Goal: Navigation & Orientation: Understand site structure

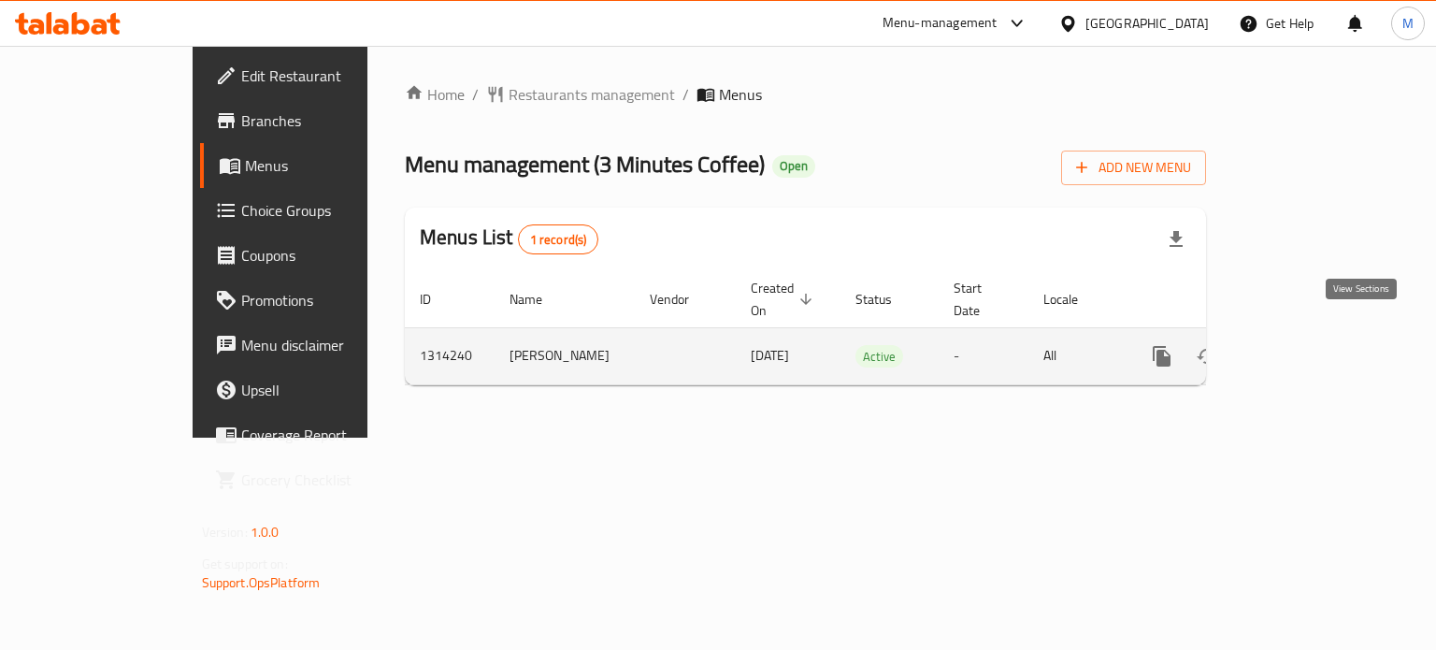
click at [1308, 345] on icon "enhanced table" at bounding box center [1296, 356] width 22 height 22
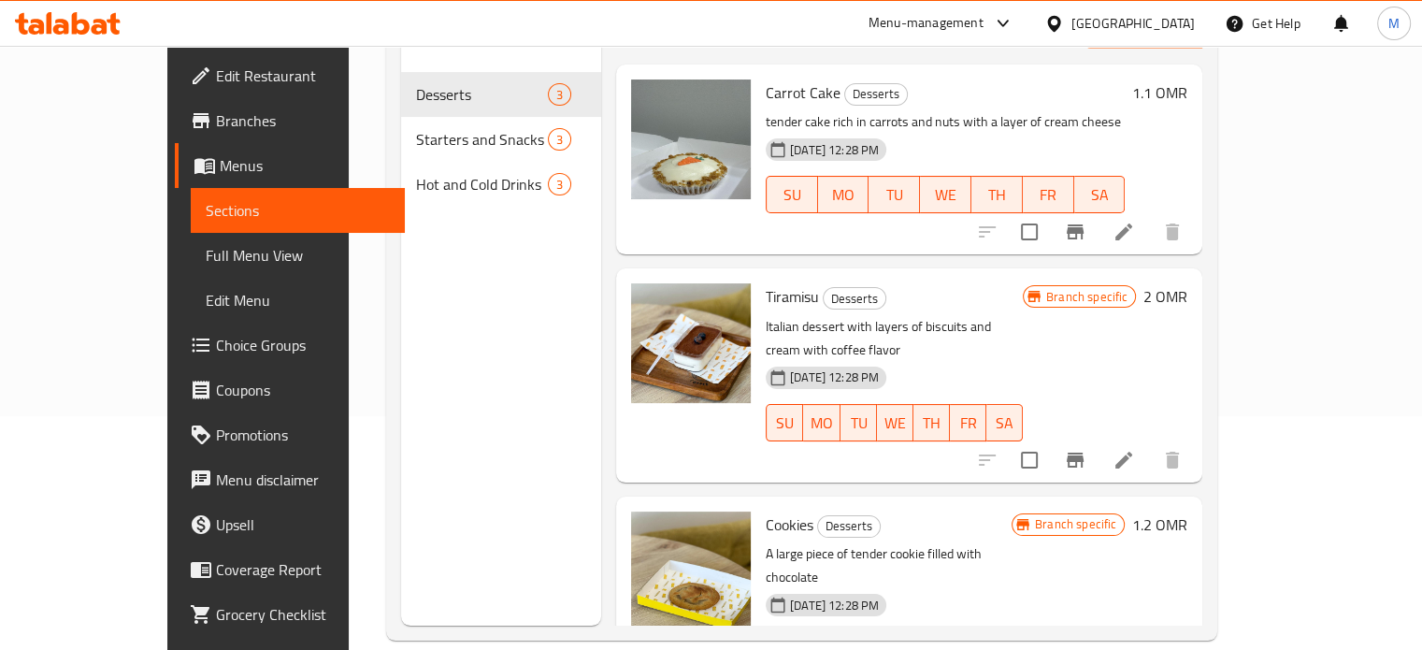
scroll to position [236, 0]
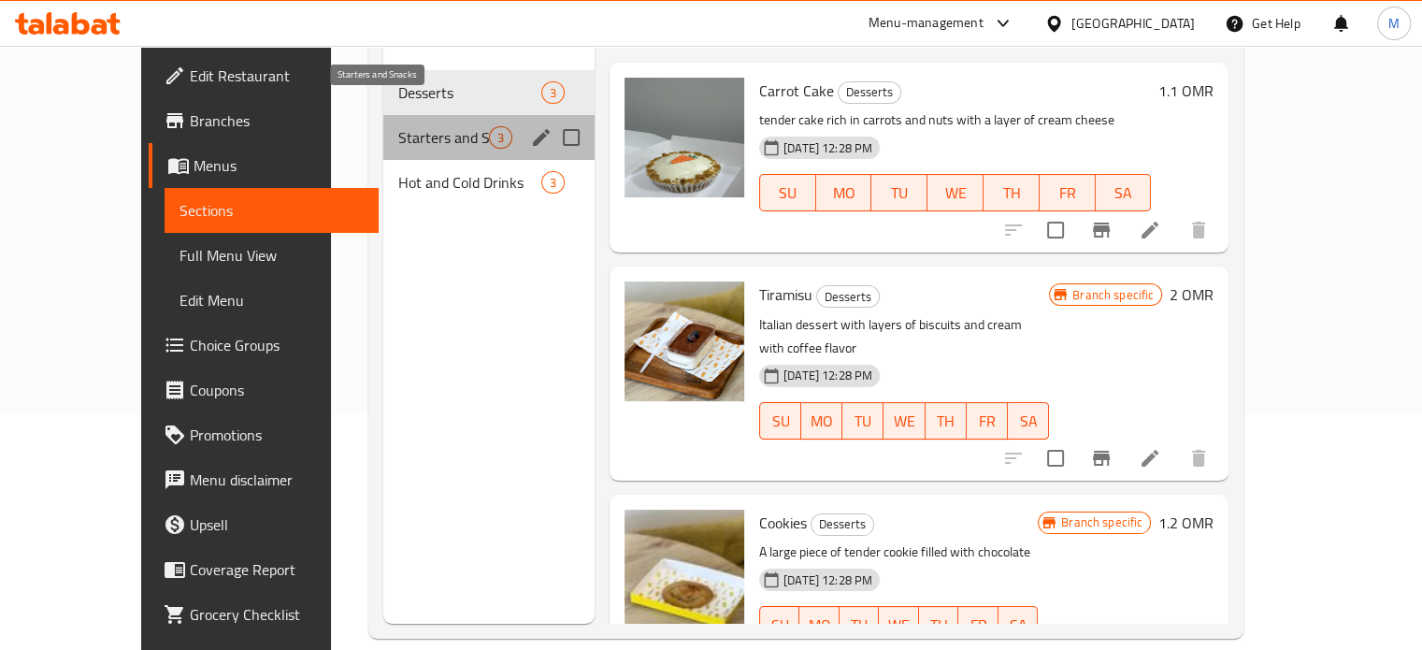
click at [426, 126] on span "Starters and Snacks" at bounding box center [443, 137] width 91 height 22
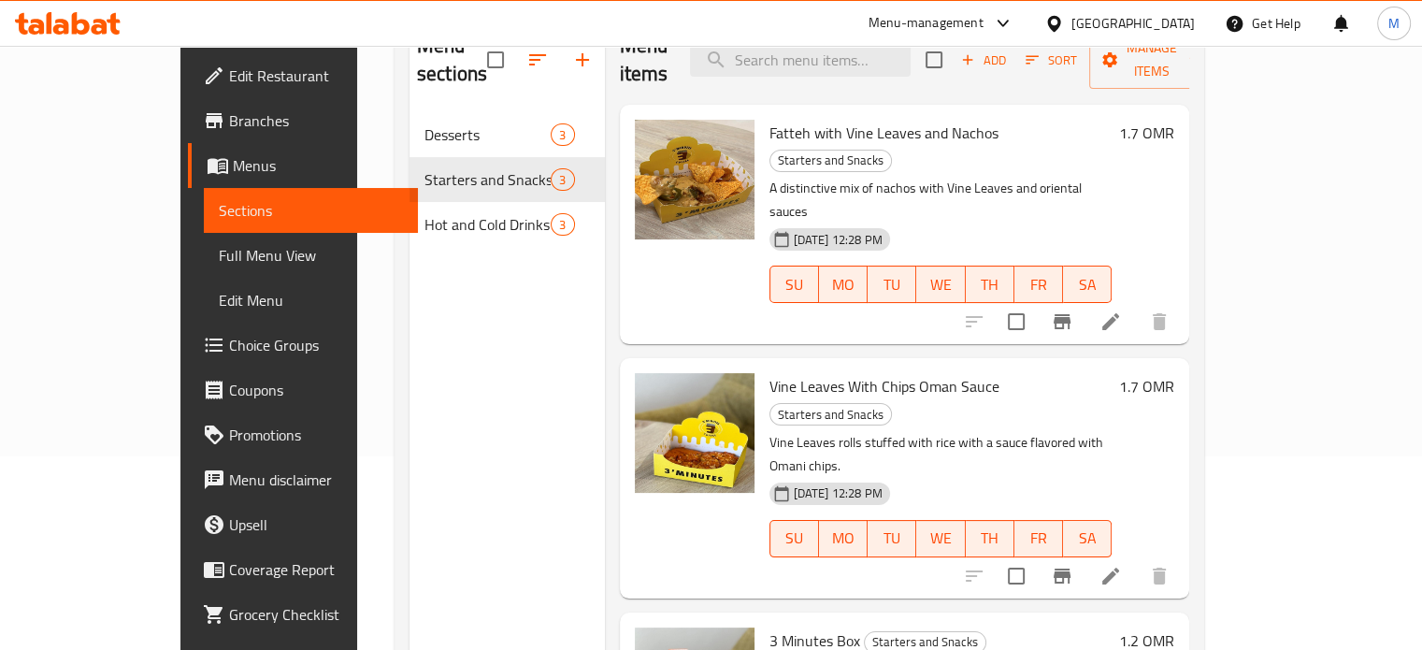
scroll to position [198, 0]
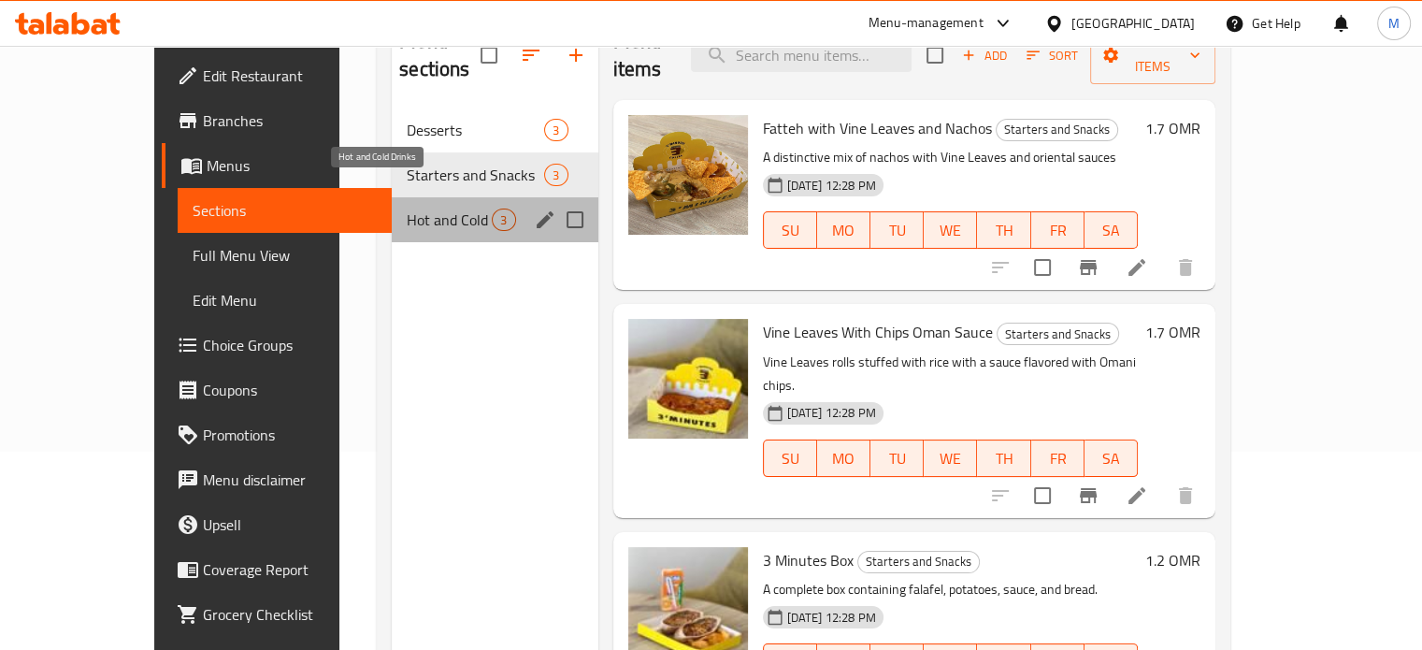
click at [407, 208] on span "Hot and Cold Drinks" at bounding box center [449, 219] width 85 height 22
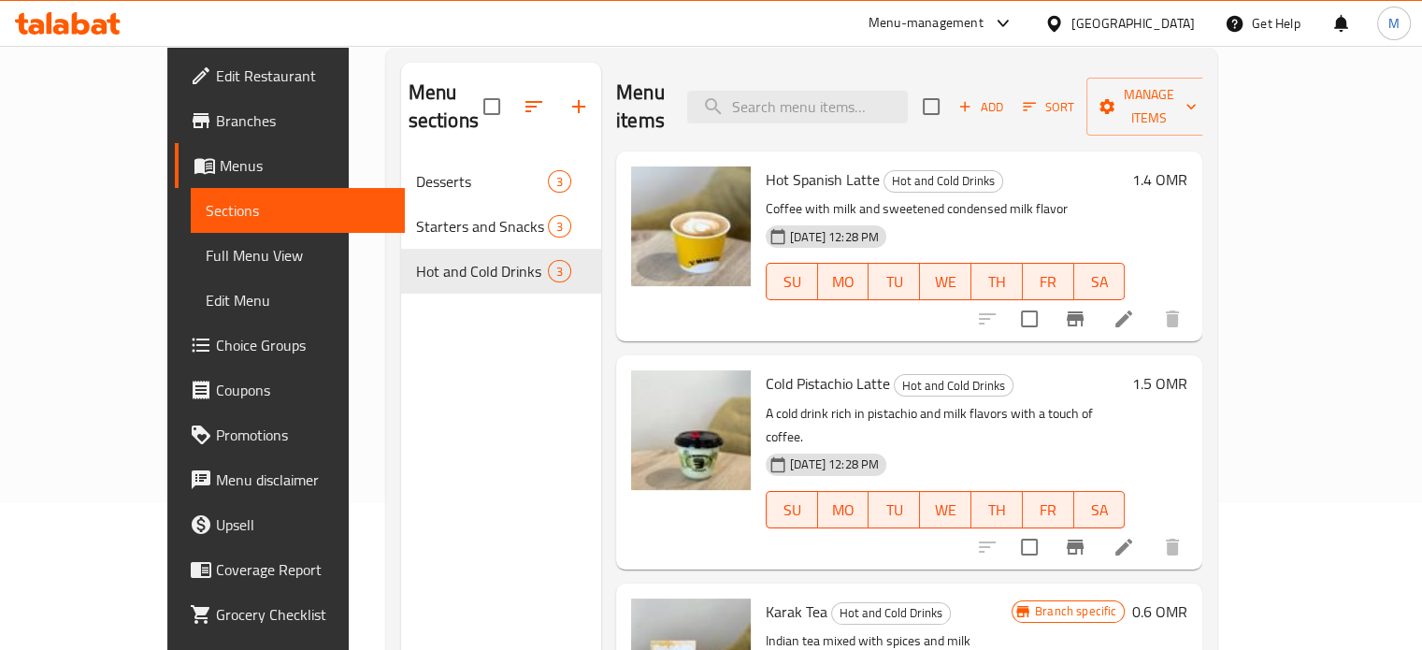
scroll to position [146, 0]
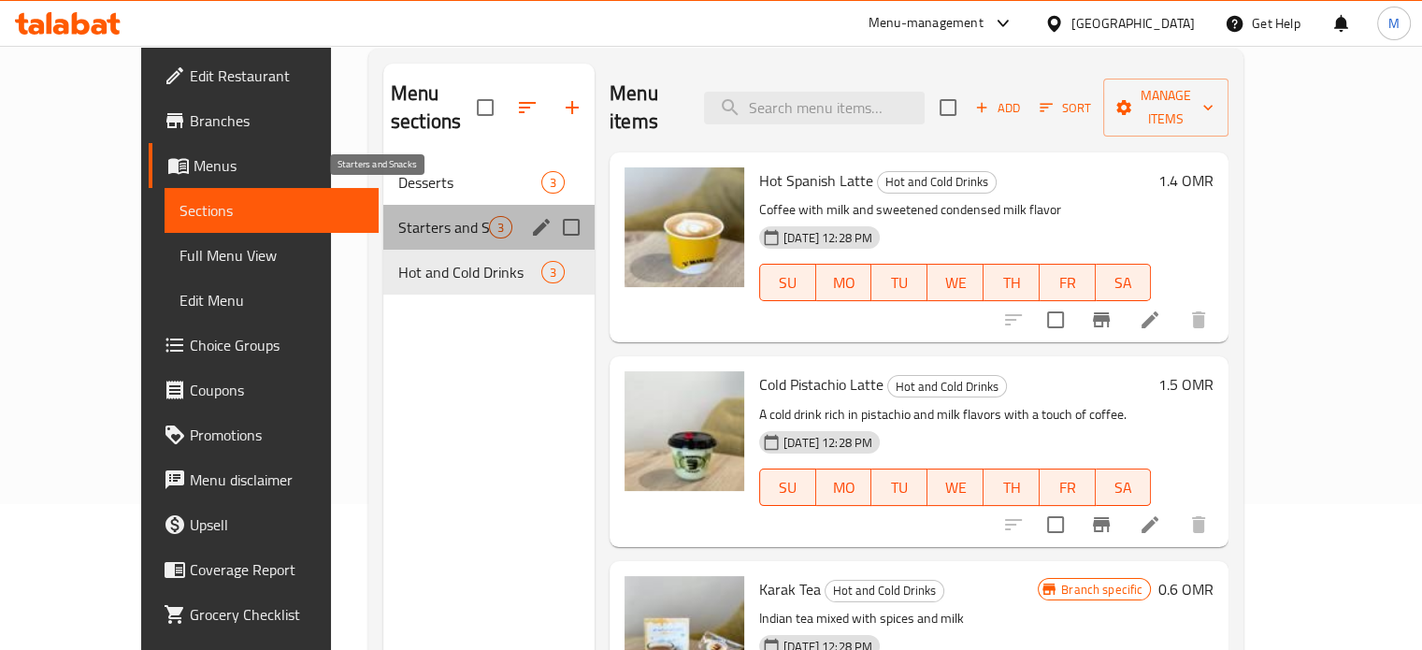
click at [413, 216] on span "Starters and Snacks" at bounding box center [443, 227] width 91 height 22
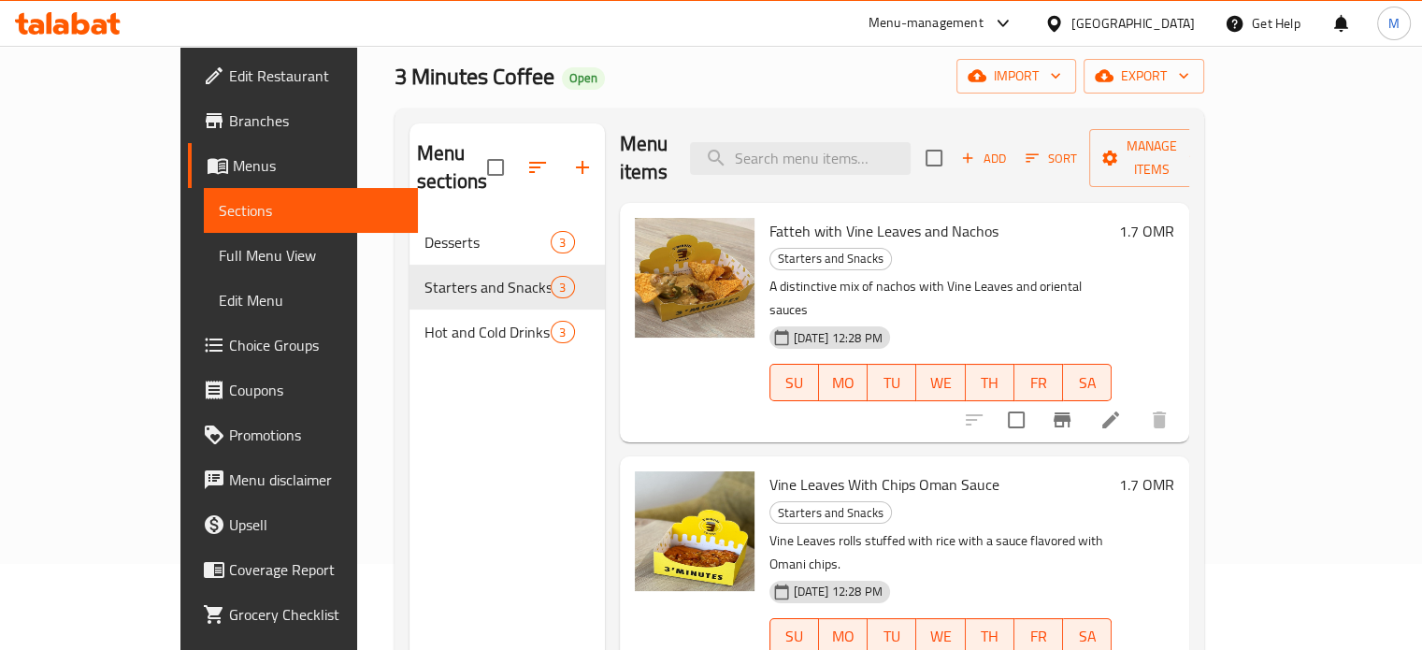
scroll to position [83, 0]
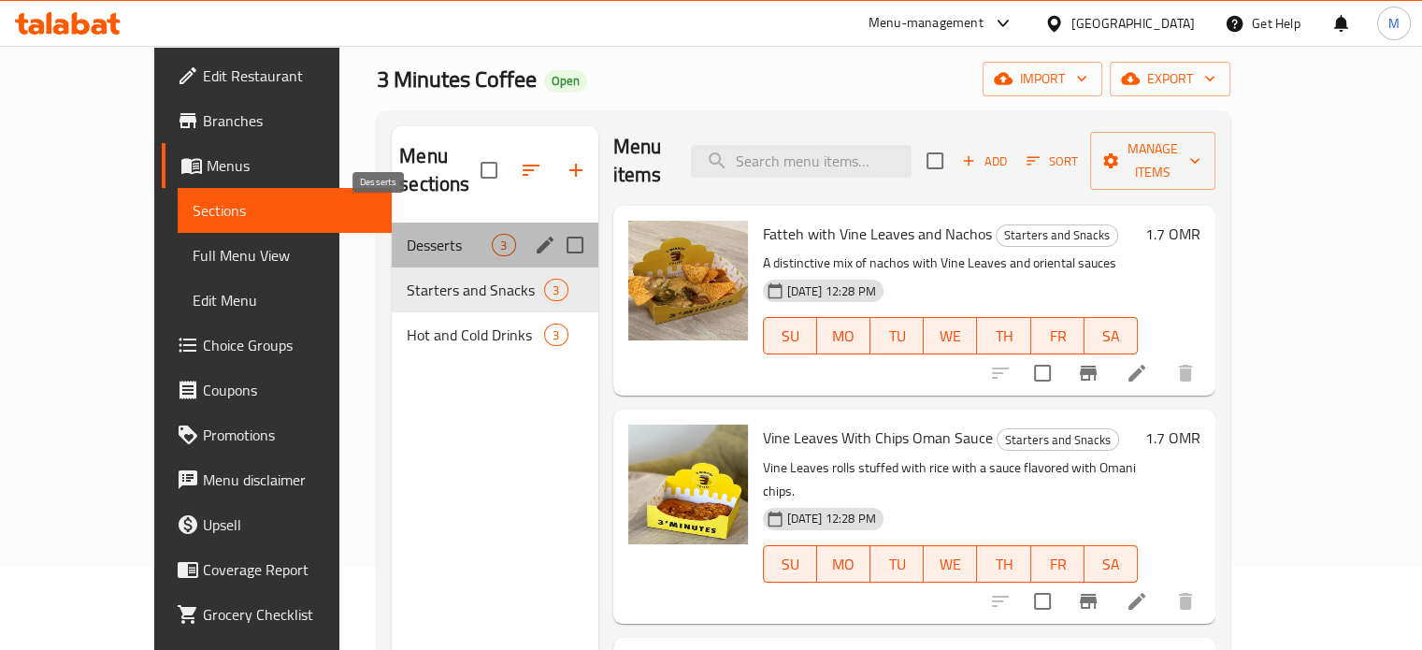
click at [407, 234] on span "Desserts" at bounding box center [449, 245] width 85 height 22
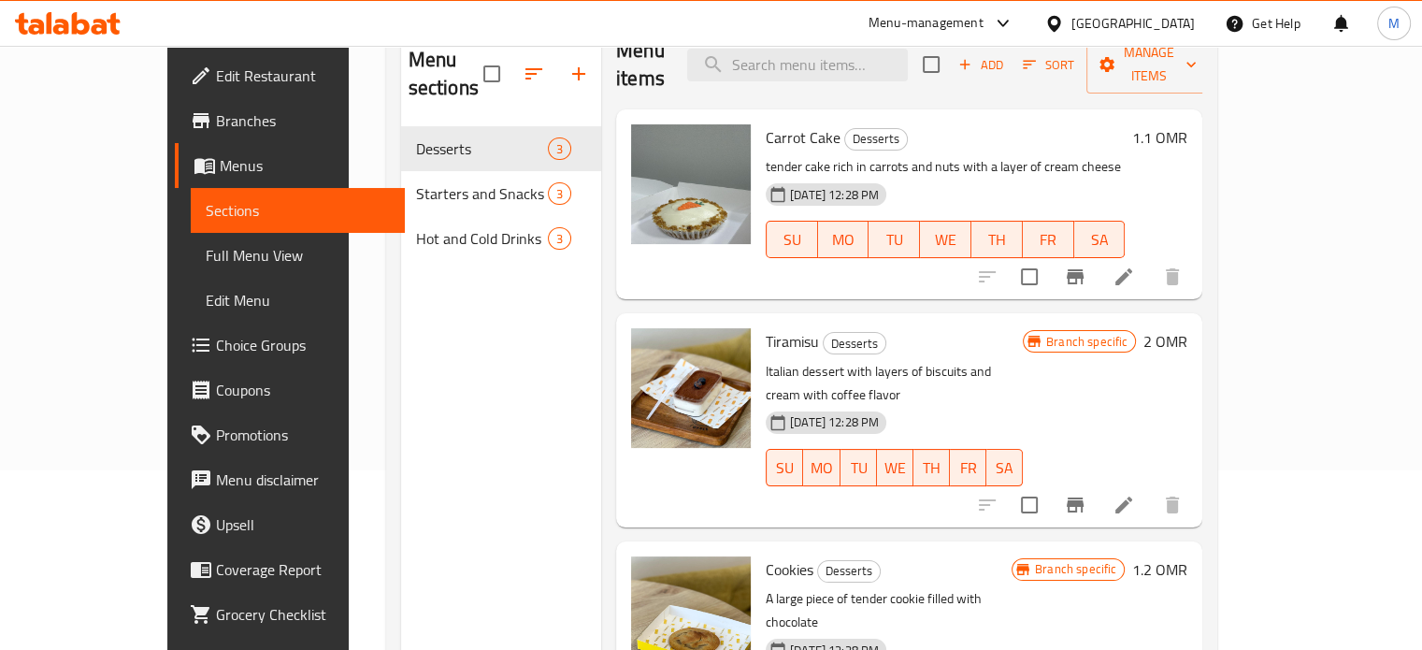
scroll to position [179, 0]
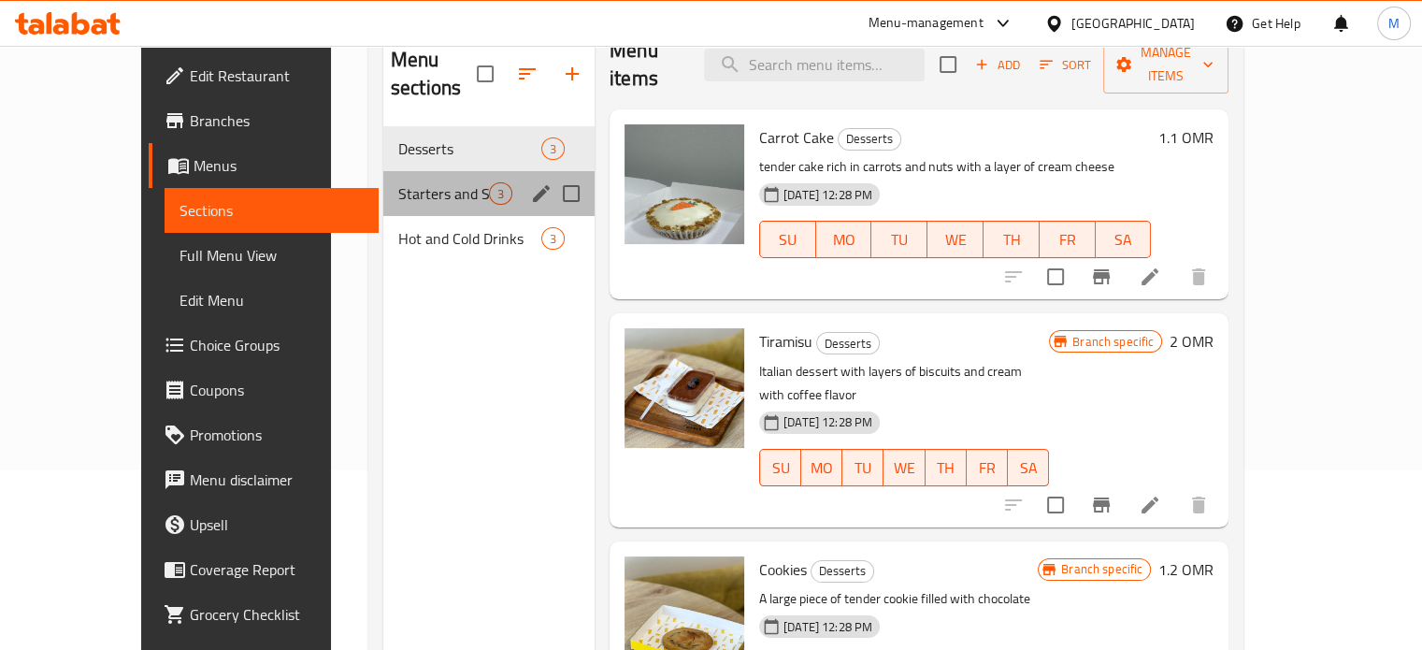
click at [415, 177] on div "Starters and Snacks 3" at bounding box center [488, 193] width 211 height 45
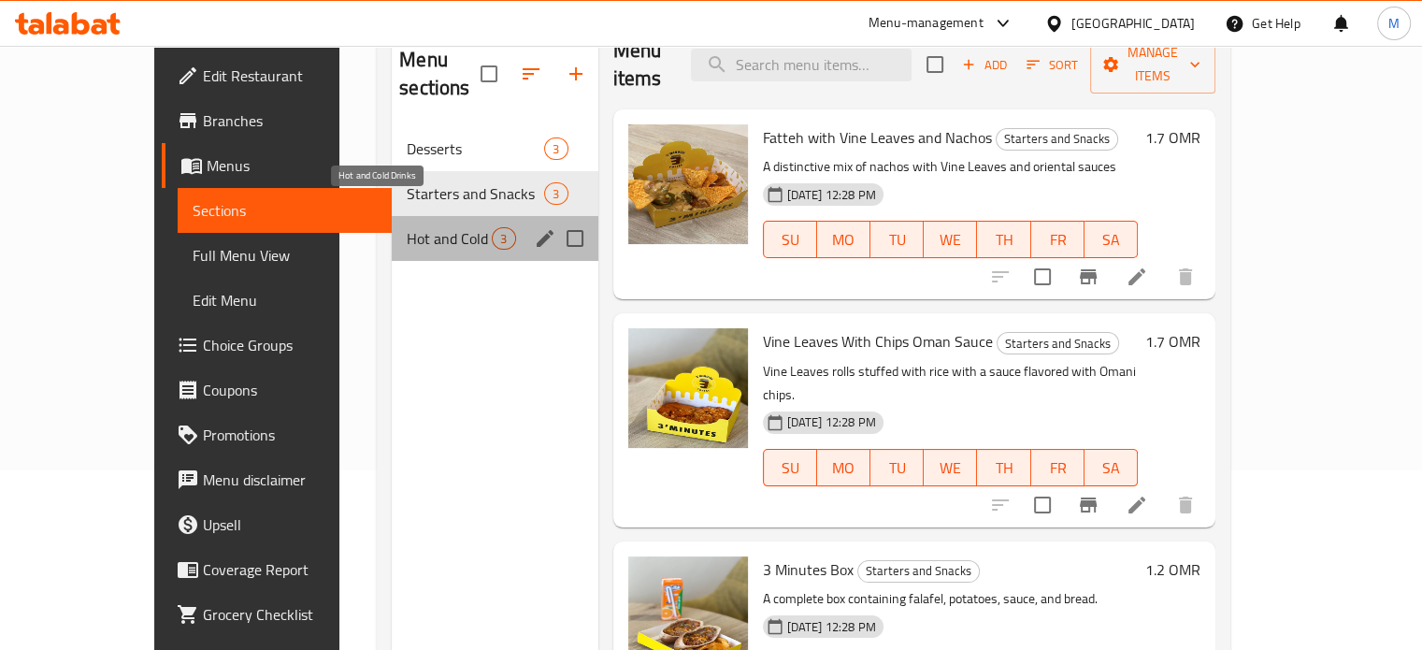
click at [412, 227] on span "Hot and Cold Drinks" at bounding box center [449, 238] width 85 height 22
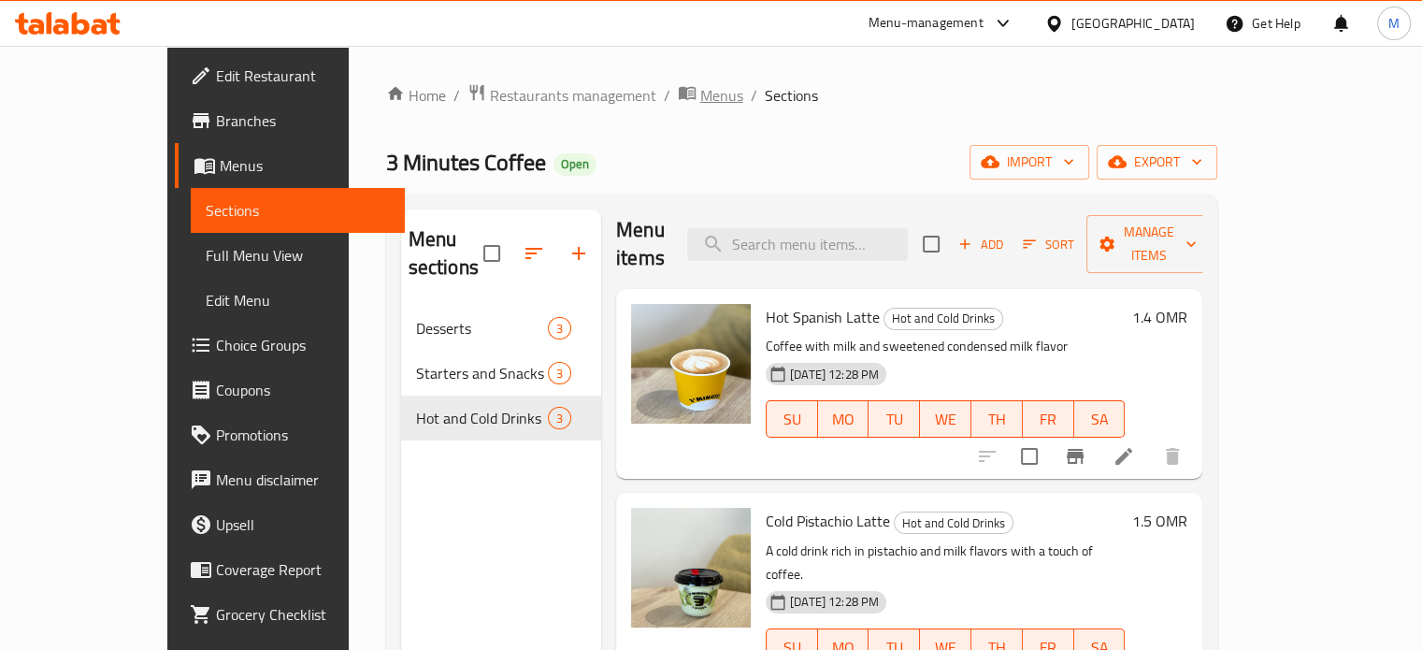
click at [700, 87] on span "Menus" at bounding box center [721, 95] width 43 height 22
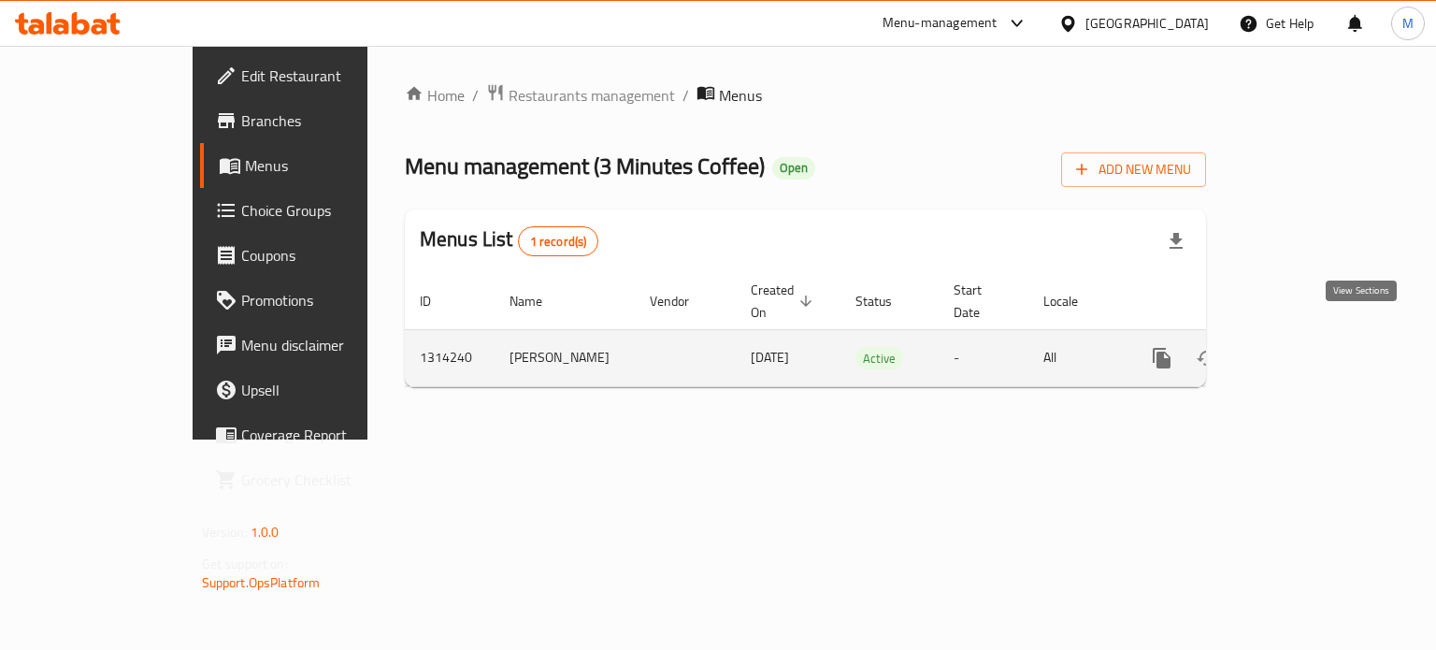
click at [1305, 350] on icon "enhanced table" at bounding box center [1296, 358] width 17 height 17
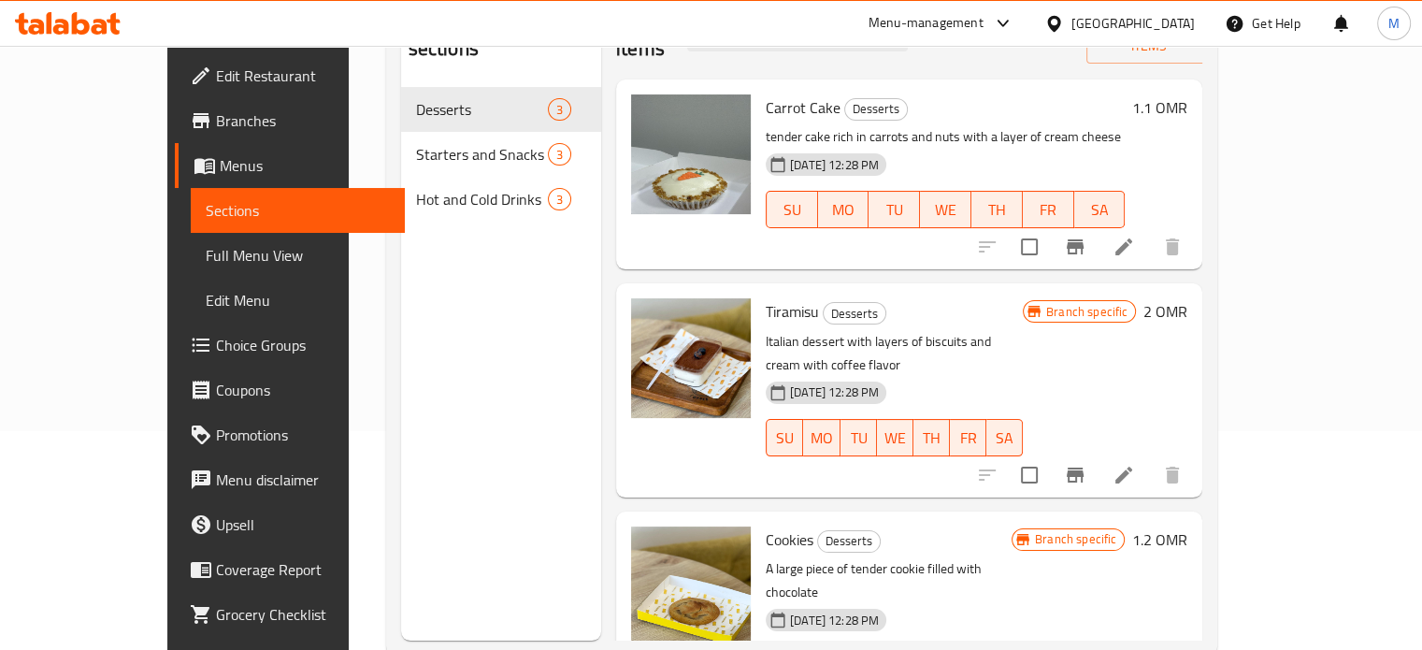
scroll to position [262, 0]
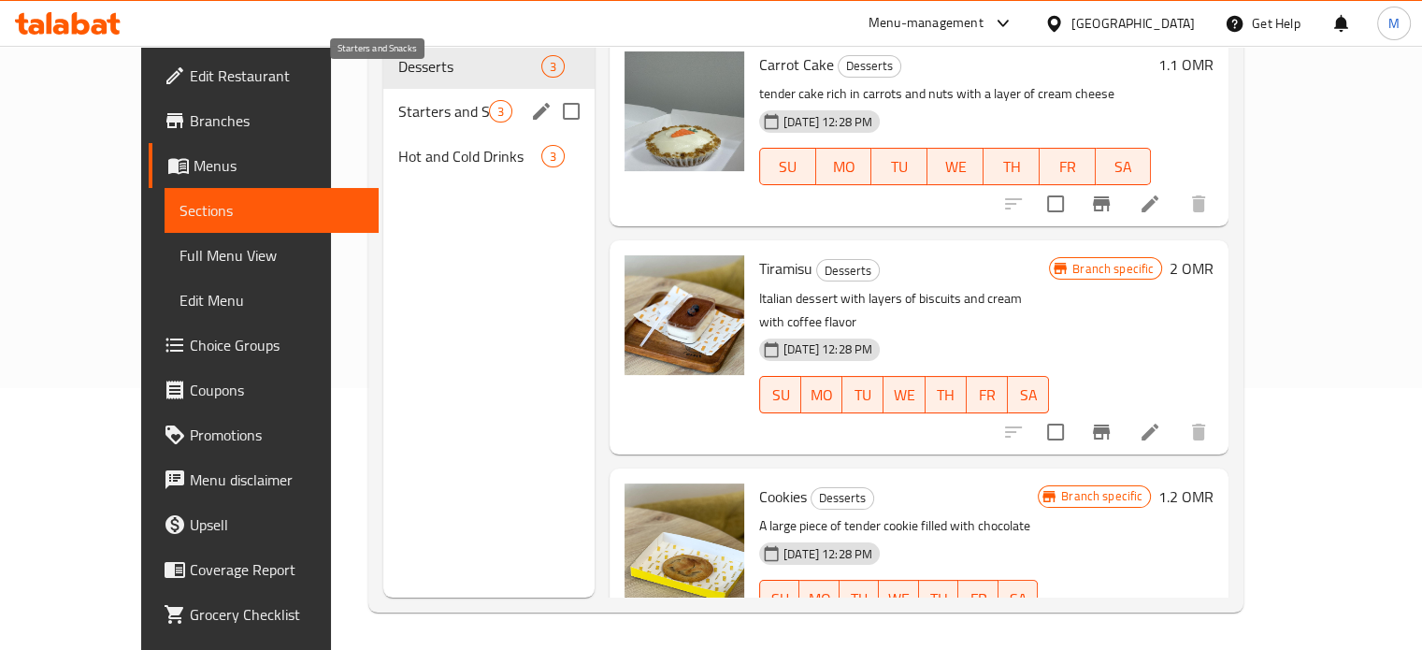
click at [398, 100] on span "Starters and Snacks" at bounding box center [443, 111] width 91 height 22
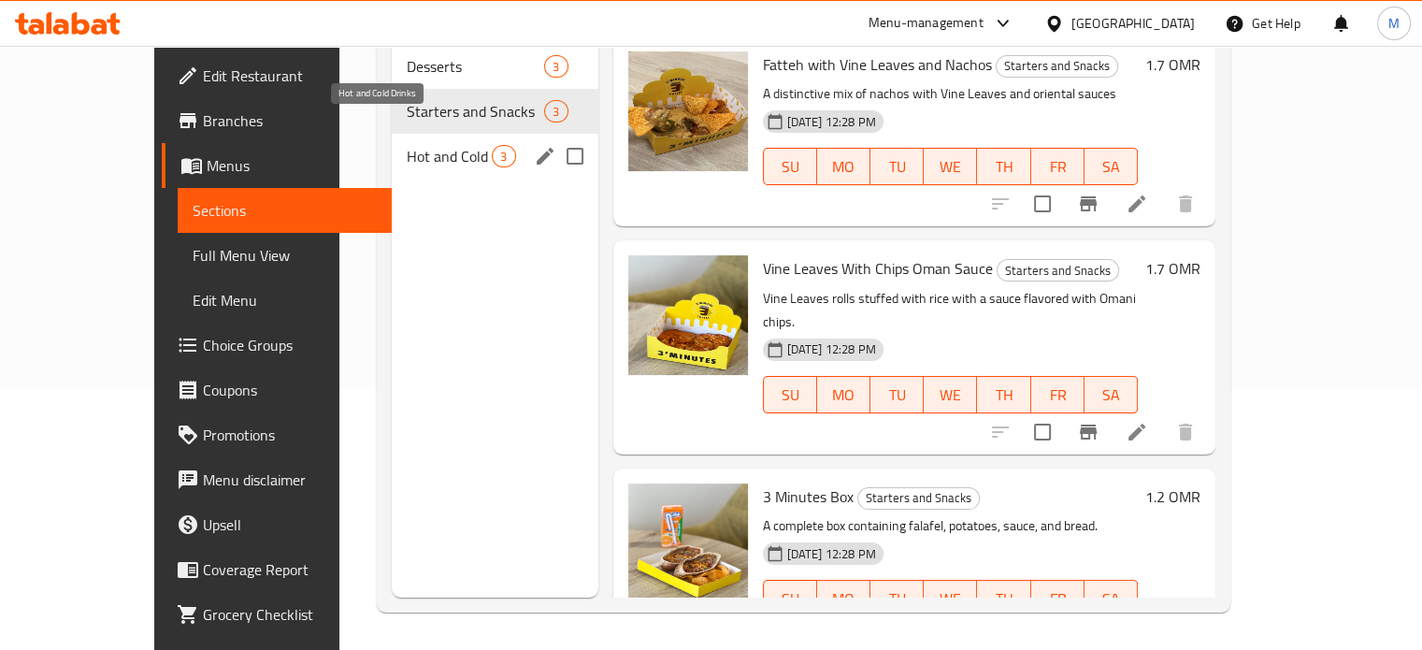
click at [407, 145] on span "Hot and Cold Drinks" at bounding box center [449, 156] width 85 height 22
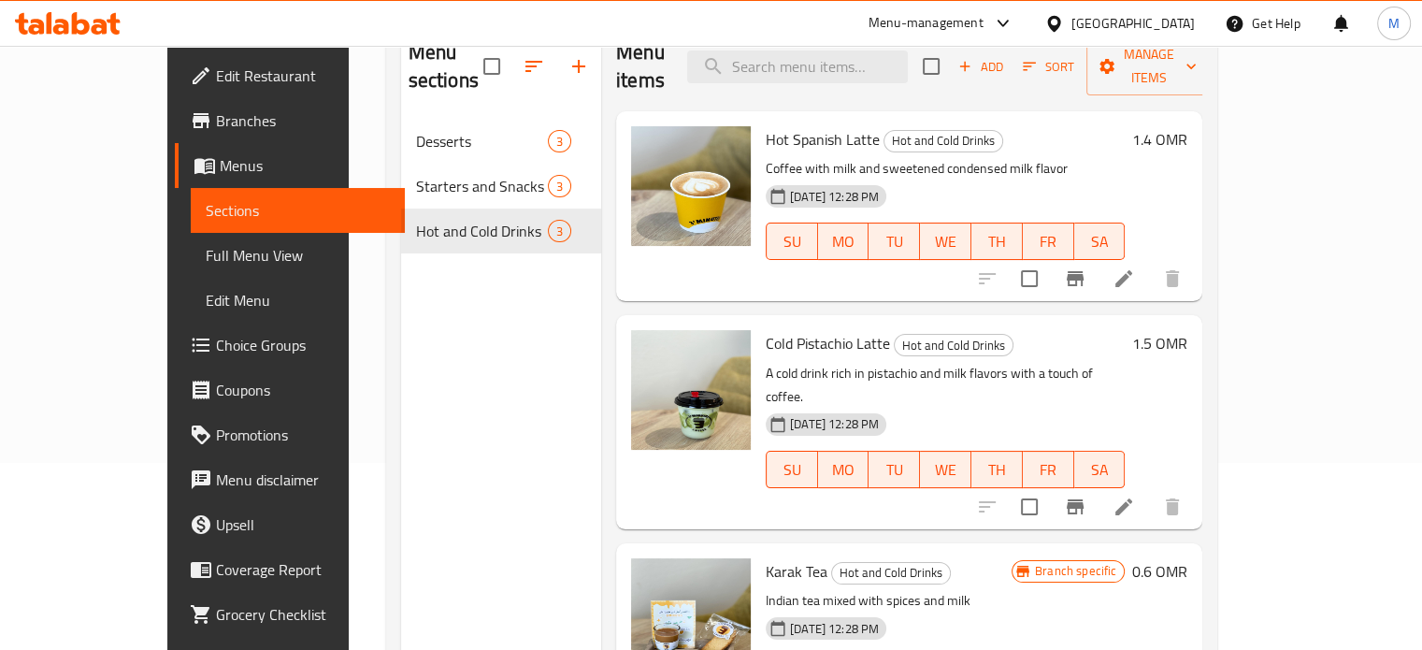
scroll to position [186, 0]
